Goal: Task Accomplishment & Management: Use online tool/utility

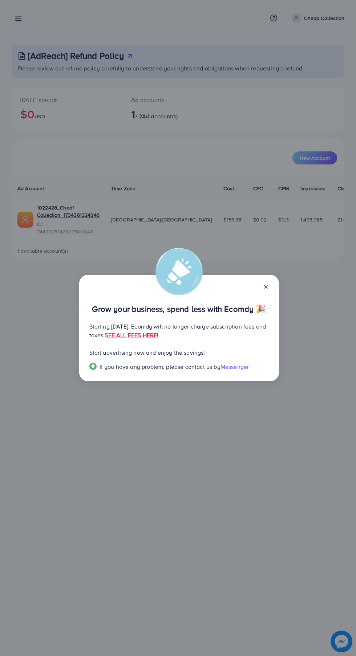
click at [265, 287] on line at bounding box center [265, 286] width 3 height 3
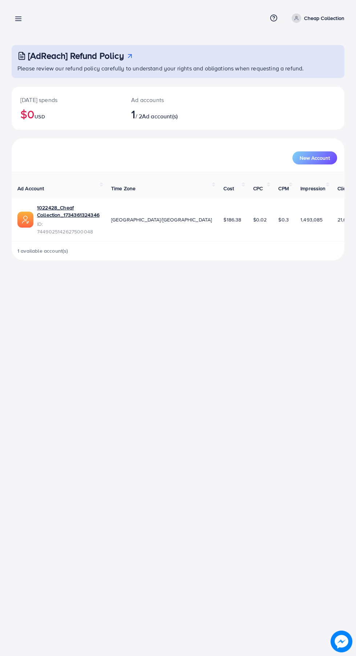
click at [13, 15] on link at bounding box center [17, 18] width 11 height 9
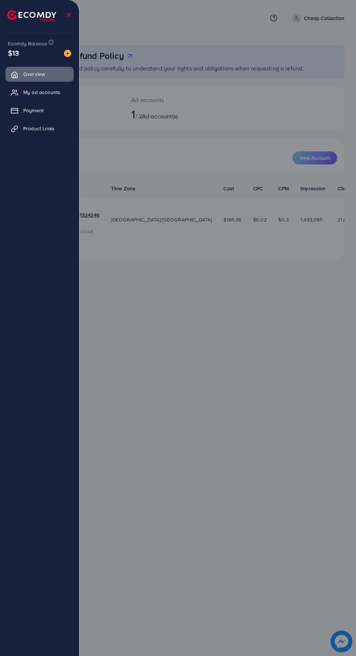
click at [47, 130] on span "Product Links" at bounding box center [38, 128] width 31 height 7
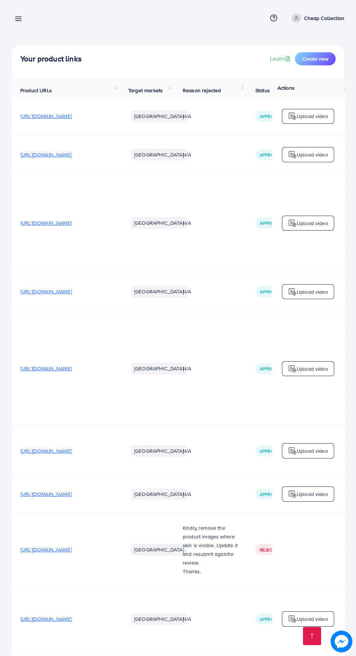
scroll to position [1346, 0]
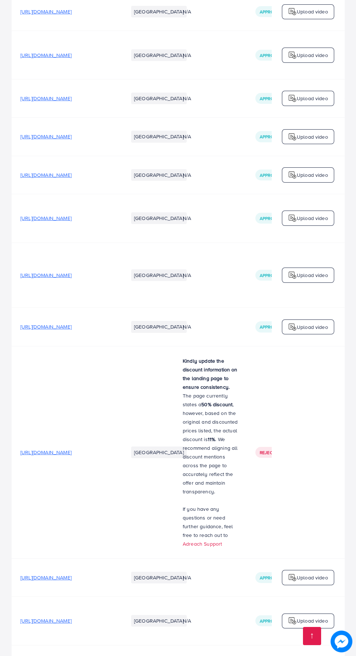
copy span "[URL][DOMAIN_NAME]"
